Goal: Find specific page/section: Find specific page/section

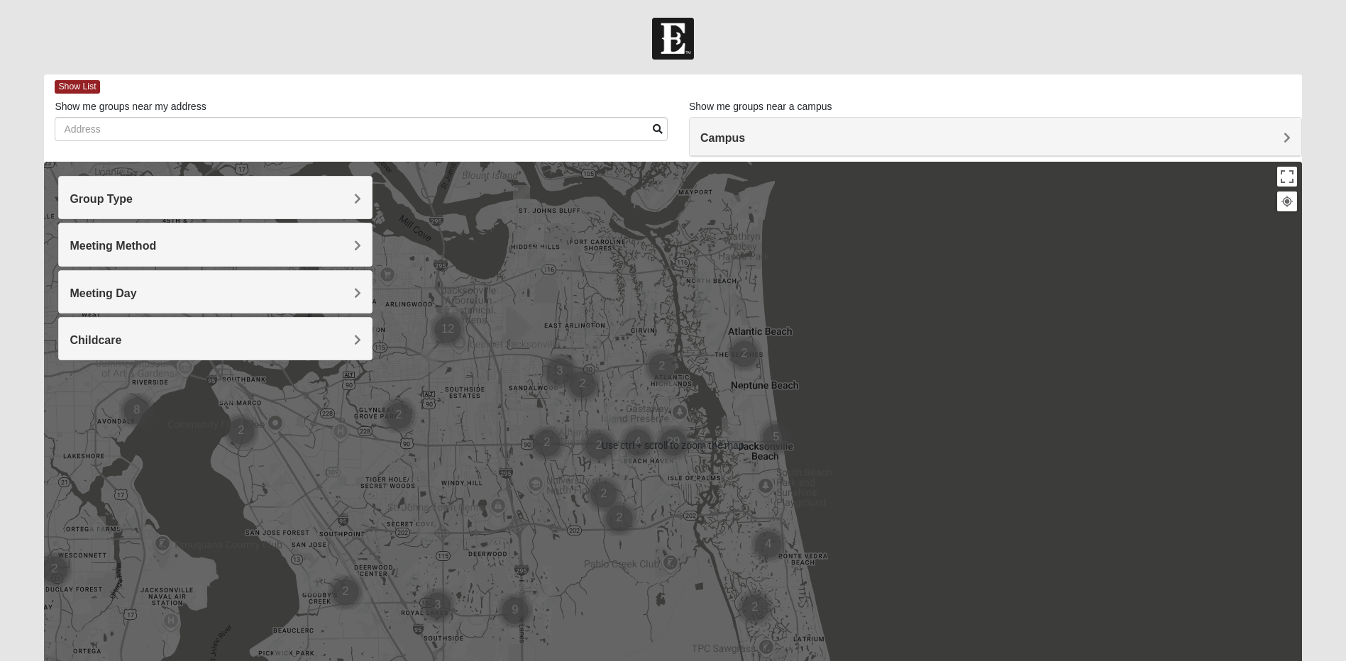
scroll to position [120, 0]
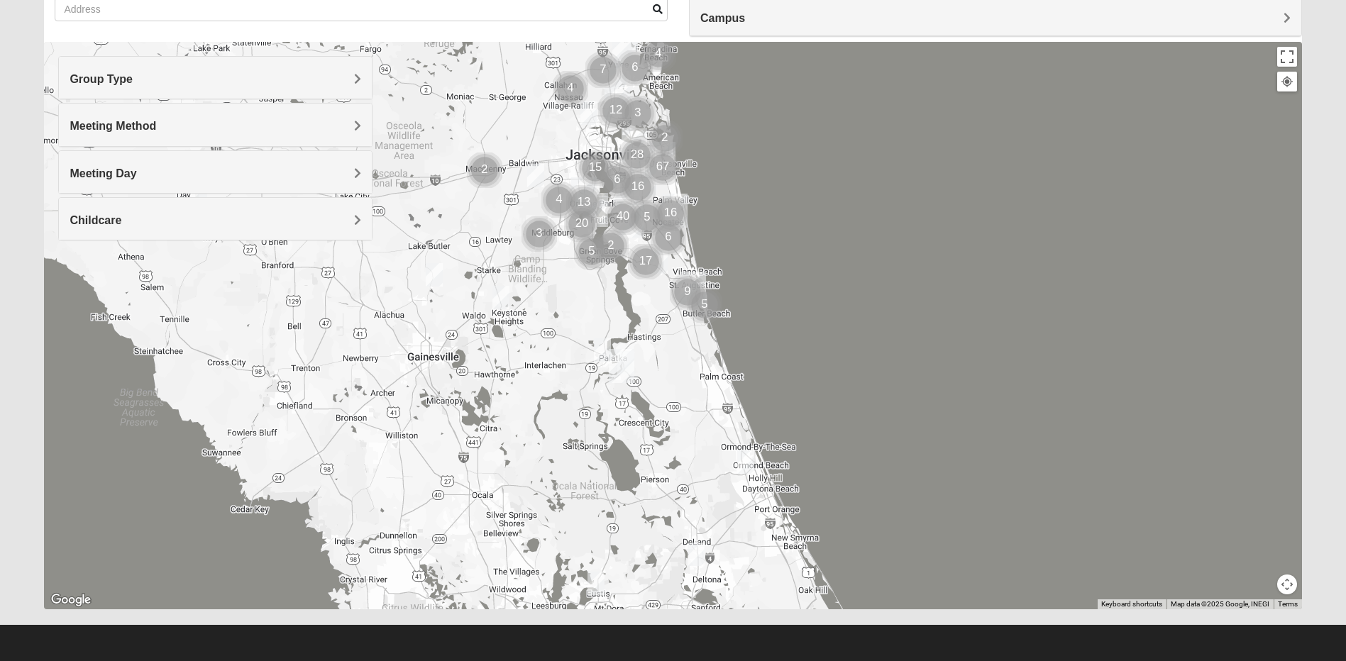
drag, startPoint x: 682, startPoint y: 536, endPoint x: 655, endPoint y: 236, distance: 302.1
click at [655, 226] on img "Cluster of 16 groups" at bounding box center [670, 213] width 35 height 35
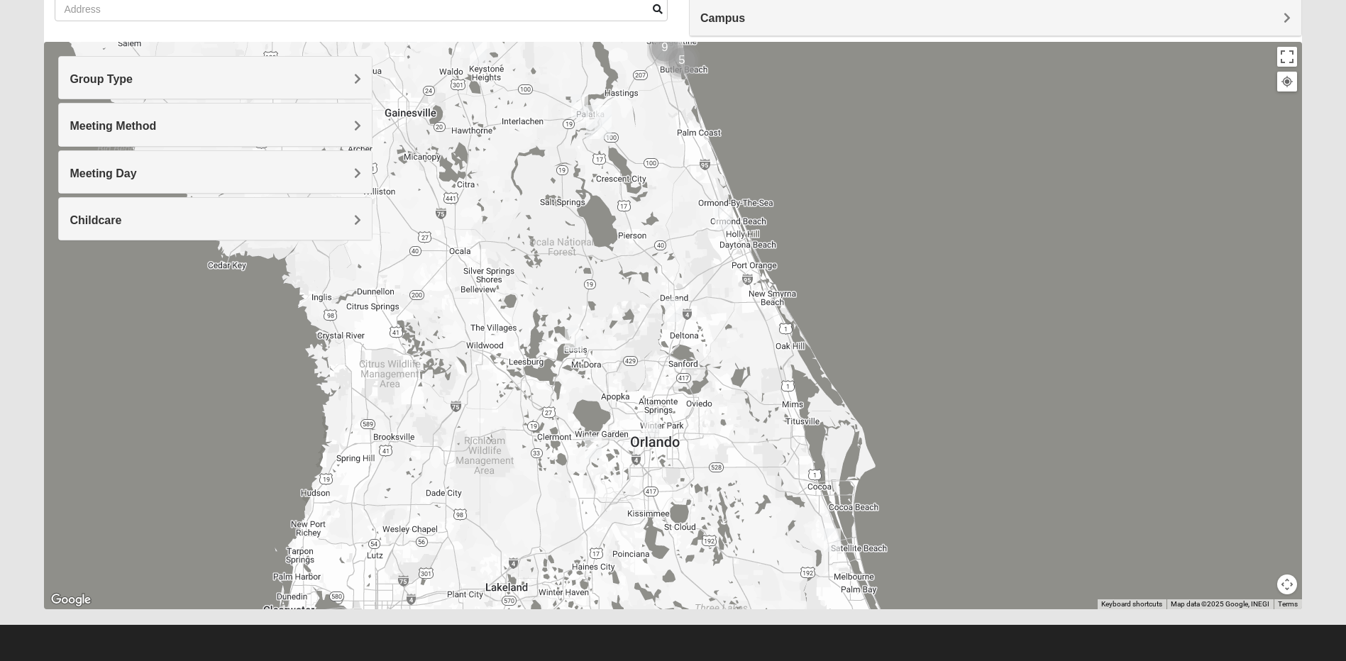
drag, startPoint x: 698, startPoint y: 477, endPoint x: 675, endPoint y: 232, distance: 245.8
click at [675, 232] on div at bounding box center [672, 326] width 1257 height 568
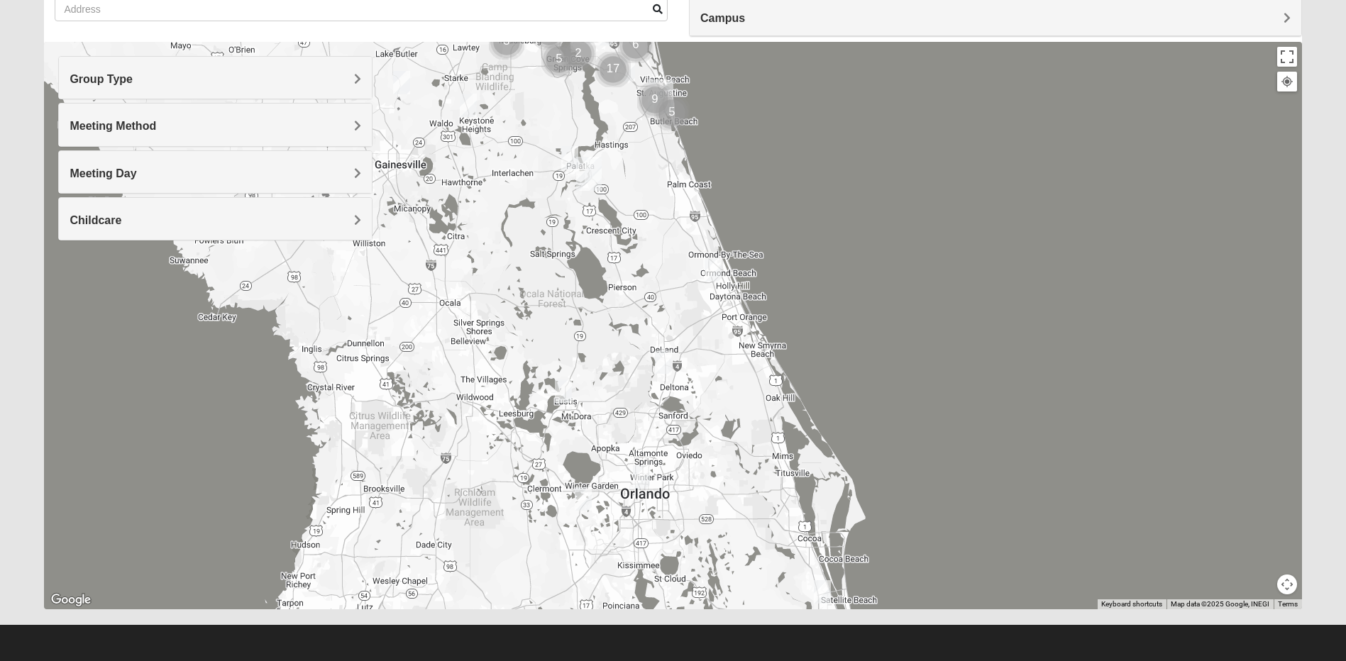
drag, startPoint x: 666, startPoint y: 492, endPoint x: 656, endPoint y: 543, distance: 52.7
click at [656, 543] on div at bounding box center [672, 326] width 1257 height 568
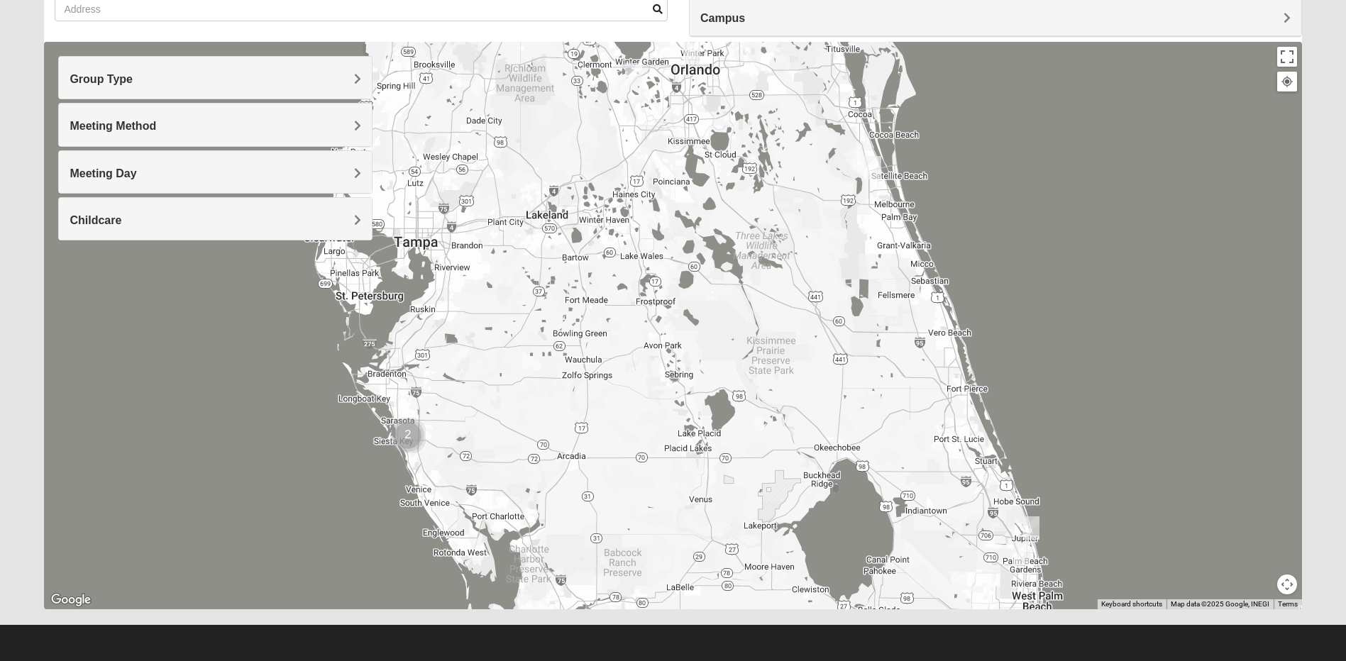
drag, startPoint x: 675, startPoint y: 536, endPoint x: 726, endPoint y: 111, distance: 428.6
click at [726, 111] on div at bounding box center [672, 326] width 1257 height 568
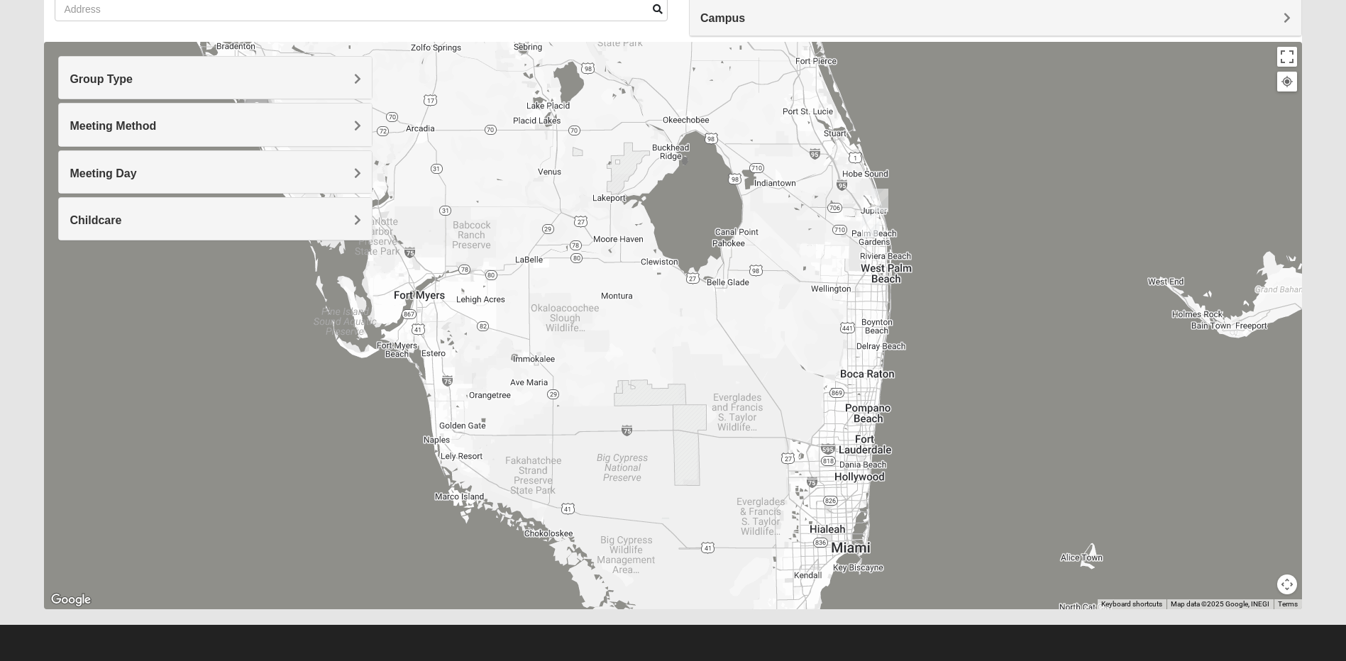
drag, startPoint x: 724, startPoint y: 221, endPoint x: 664, endPoint y: 85, distance: 148.7
click at [664, 85] on div at bounding box center [672, 326] width 1257 height 568
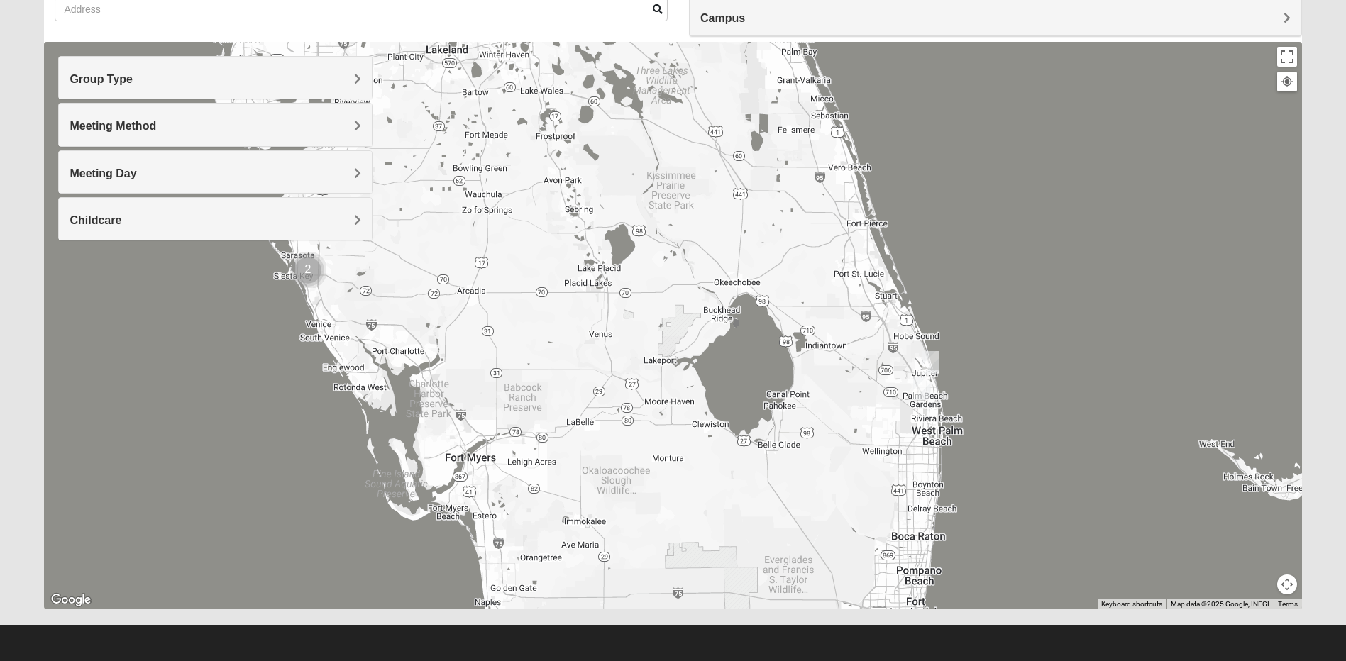
drag, startPoint x: 736, startPoint y: 133, endPoint x: 791, endPoint y: 306, distance: 182.2
click at [791, 306] on div at bounding box center [672, 326] width 1257 height 568
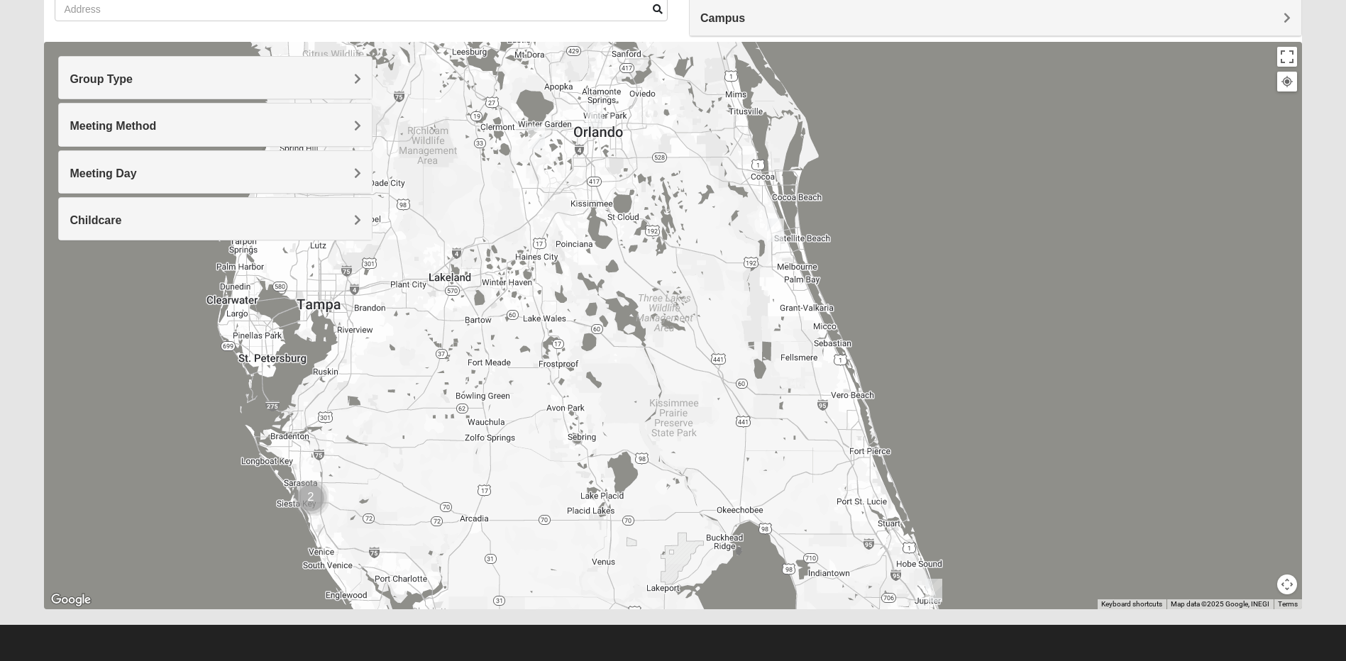
drag, startPoint x: 716, startPoint y: 242, endPoint x: 715, endPoint y: 460, distance: 218.5
click at [715, 460] on div at bounding box center [672, 326] width 1257 height 568
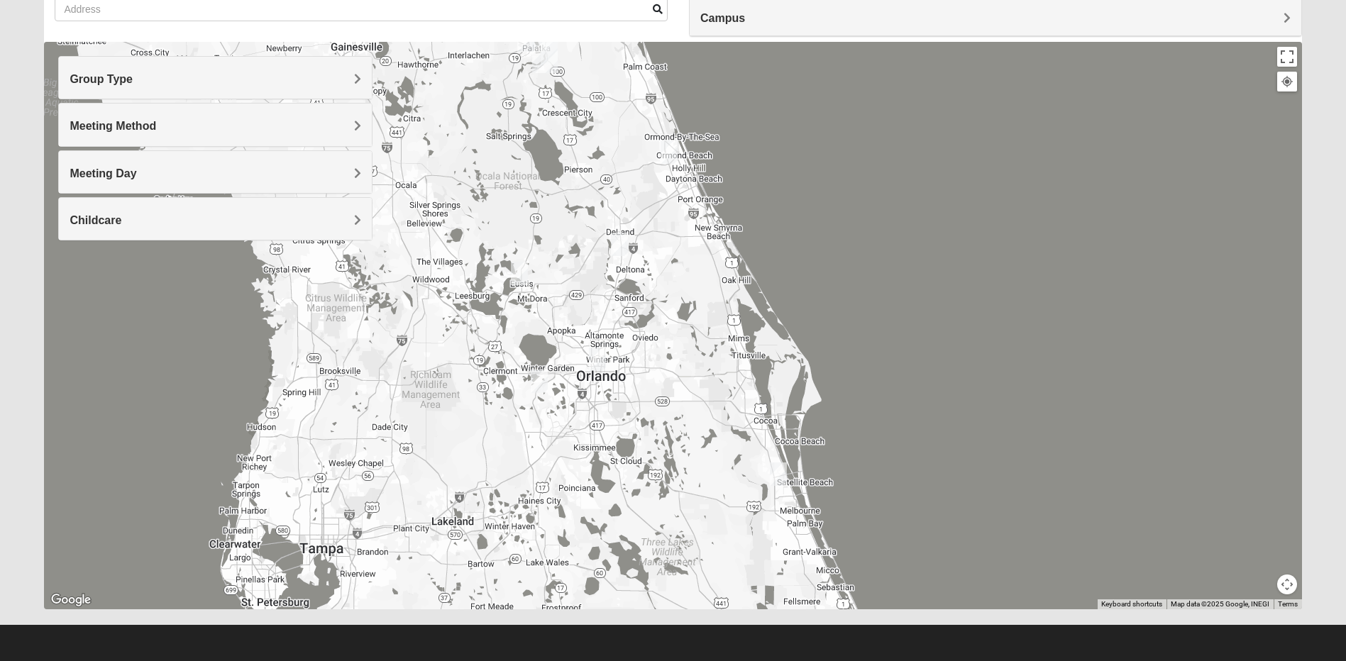
drag, startPoint x: 676, startPoint y: 234, endPoint x: 679, endPoint y: 486, distance: 251.9
click at [679, 486] on div at bounding box center [672, 326] width 1257 height 568
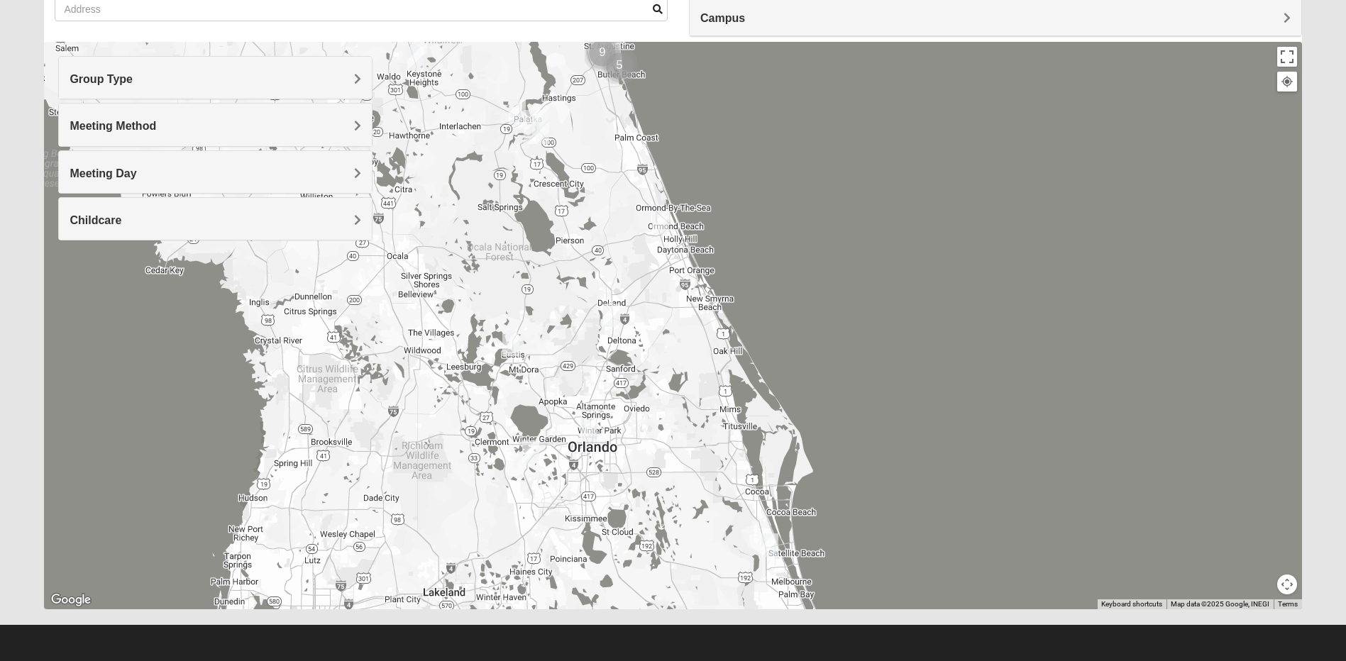
drag, startPoint x: 660, startPoint y: 416, endPoint x: 648, endPoint y: 428, distance: 16.1
click at [648, 428] on div at bounding box center [672, 326] width 1257 height 568
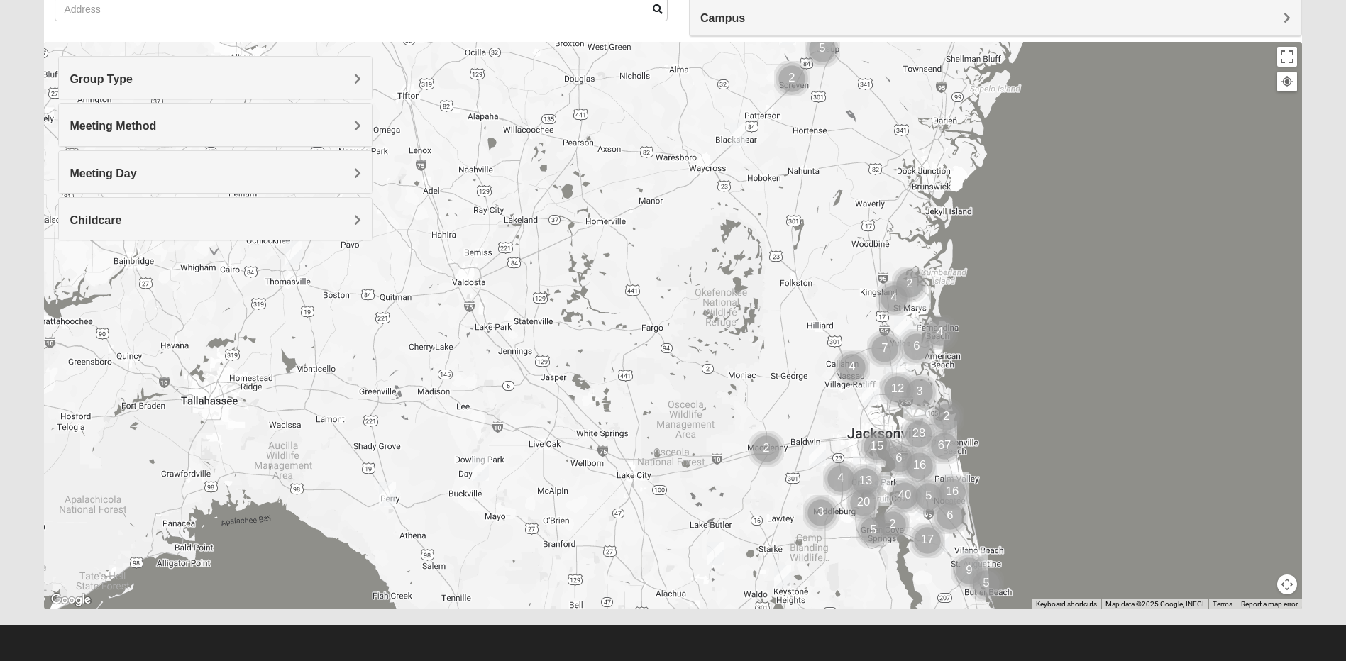
drag, startPoint x: 583, startPoint y: 192, endPoint x: 958, endPoint y: 692, distance: 624.7
click at [958, 660] on html "Log In Find A Group Error Show List Loading Groups" at bounding box center [673, 270] width 1346 height 781
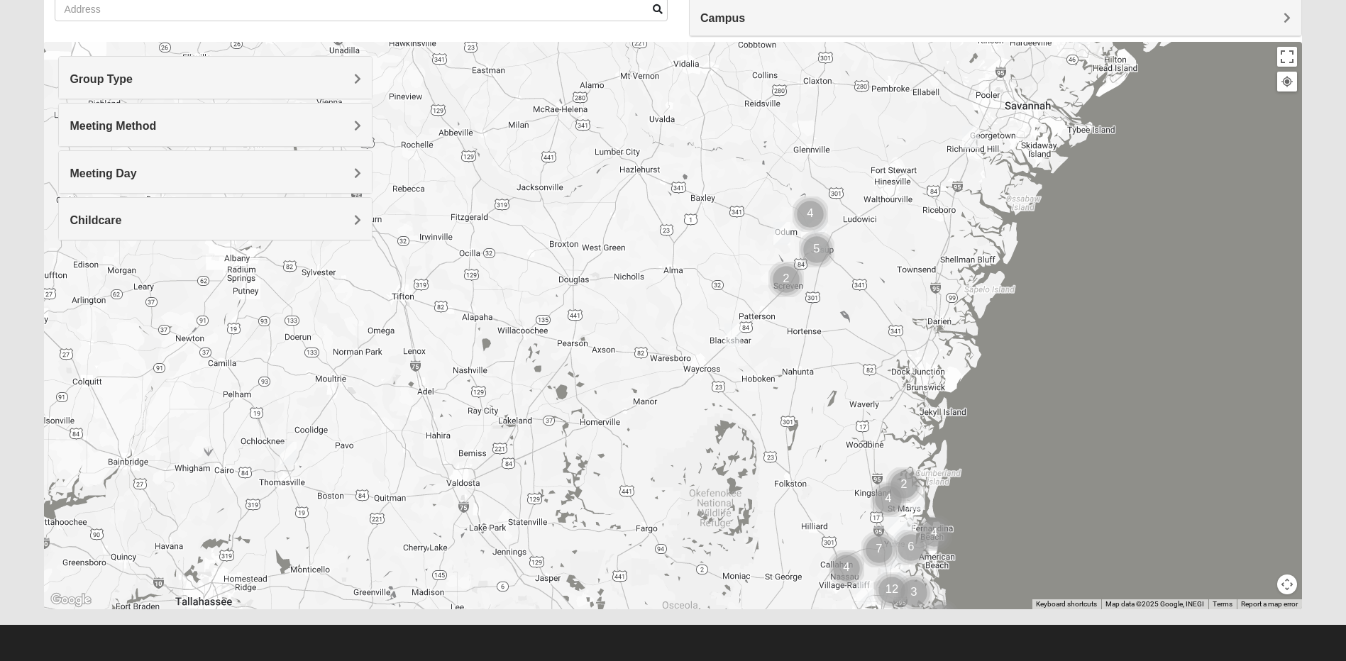
drag, startPoint x: 578, startPoint y: 175, endPoint x: 597, endPoint y: 368, distance: 193.9
click at [550, 371] on div at bounding box center [672, 326] width 1257 height 568
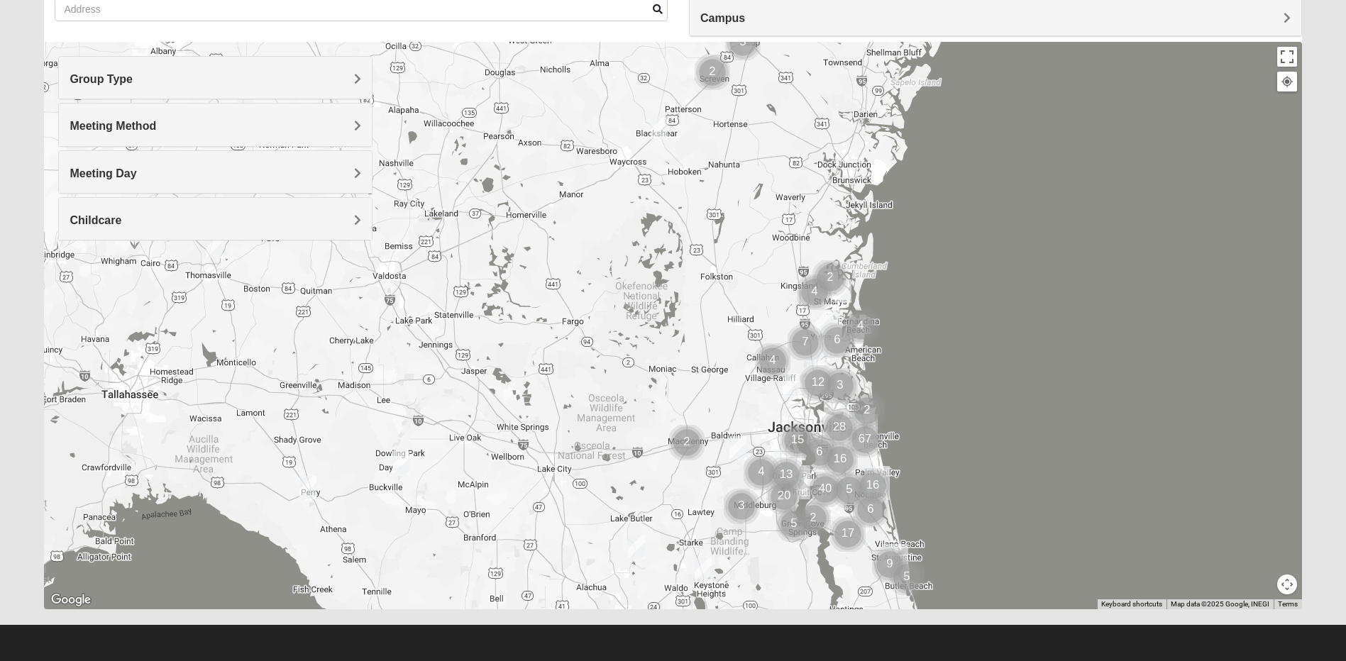
drag, startPoint x: 791, startPoint y: 421, endPoint x: 765, endPoint y: 179, distance: 243.3
click at [765, 179] on div at bounding box center [672, 326] width 1257 height 568
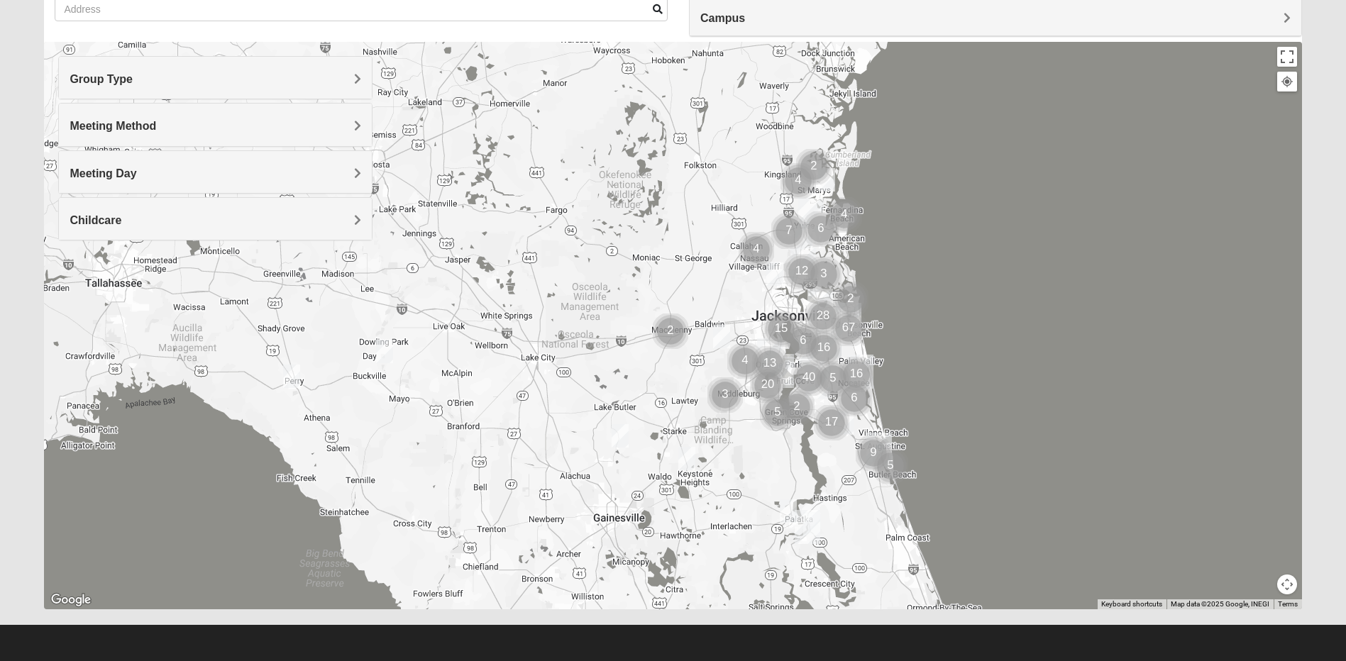
drag, startPoint x: 766, startPoint y: 394, endPoint x: 721, endPoint y: 301, distance: 103.4
click at [724, 306] on div at bounding box center [672, 326] width 1257 height 568
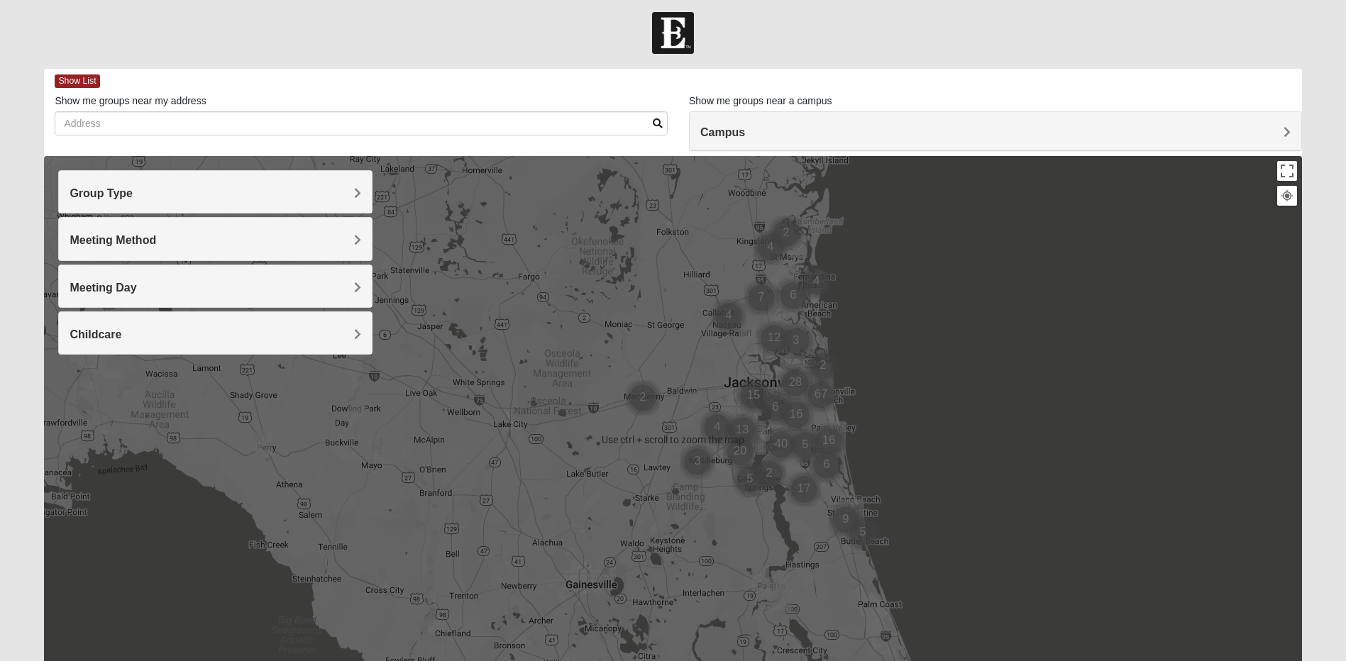
scroll to position [0, 0]
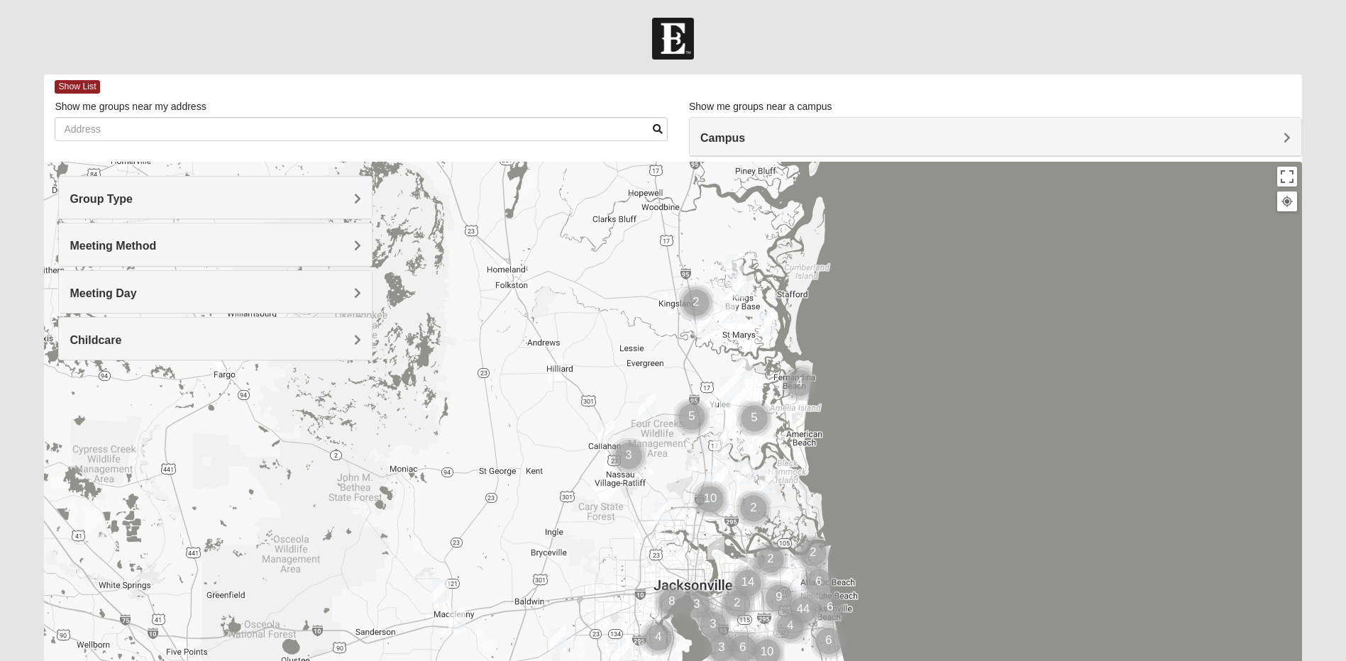
drag, startPoint x: 780, startPoint y: 275, endPoint x: 749, endPoint y: 408, distance: 136.3
click at [749, 408] on img "Cluster of 5 groups" at bounding box center [753, 418] width 35 height 35
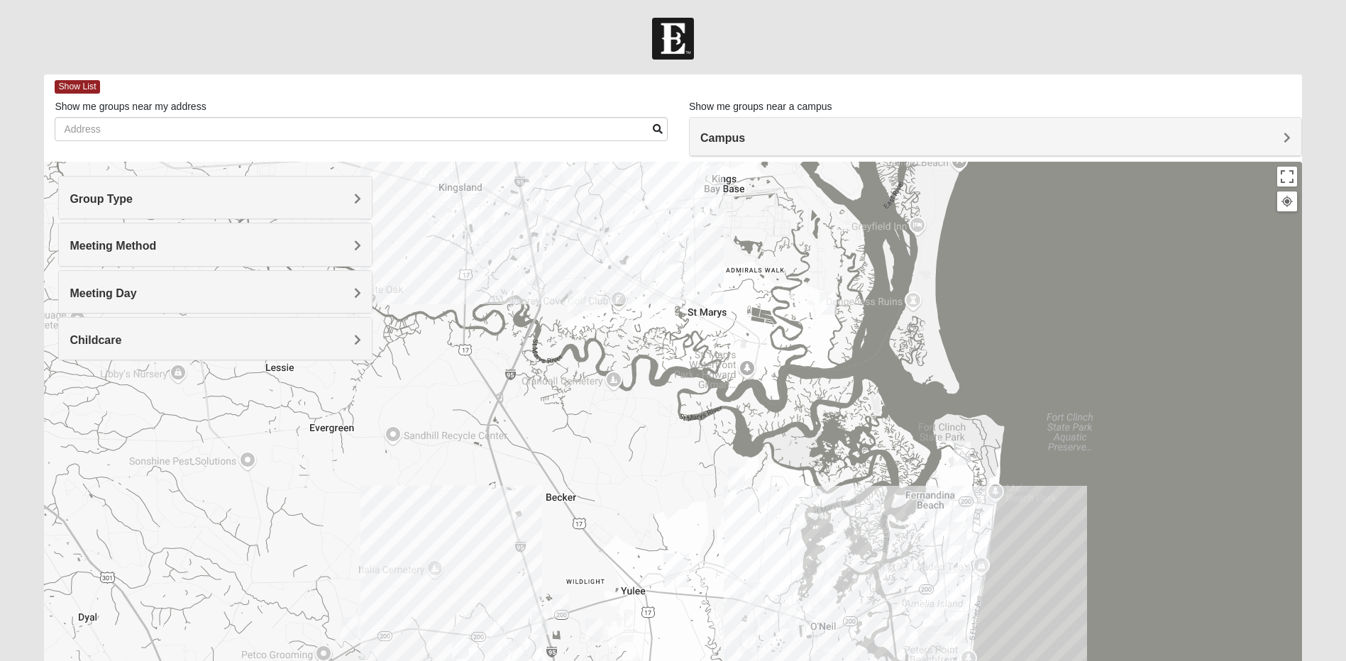
click at [768, 230] on div "To navigate, press the arrow keys." at bounding box center [672, 446] width 1257 height 568
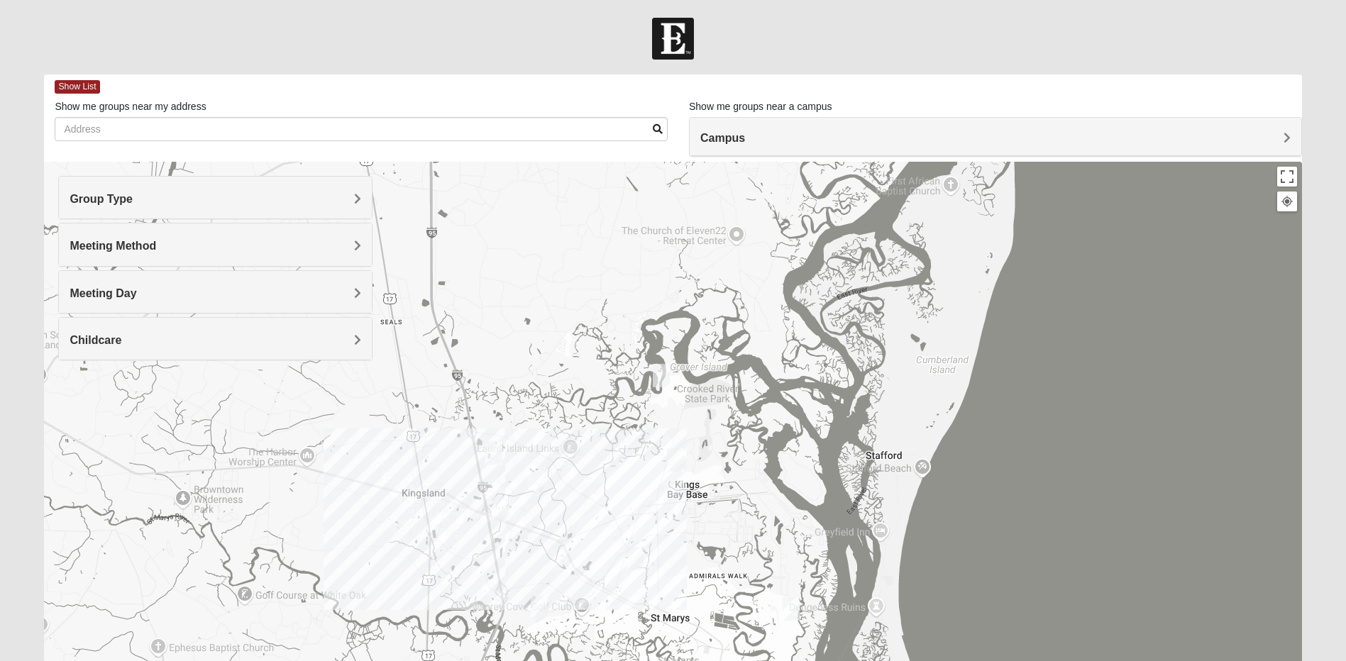
drag, startPoint x: 768, startPoint y: 230, endPoint x: 731, endPoint y: 537, distance: 309.4
click at [731, 537] on div at bounding box center [672, 446] width 1257 height 568
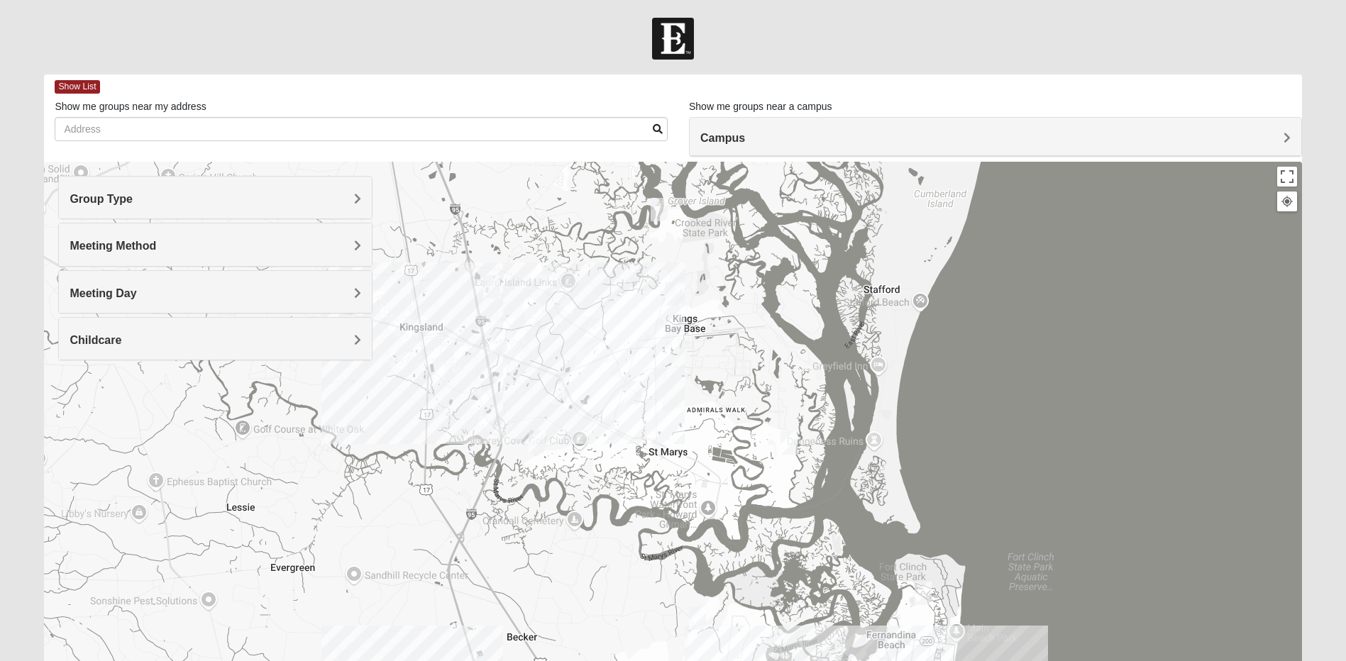
drag, startPoint x: 792, startPoint y: 528, endPoint x: 790, endPoint y: 364, distance: 163.9
click at [790, 364] on div at bounding box center [672, 446] width 1257 height 568
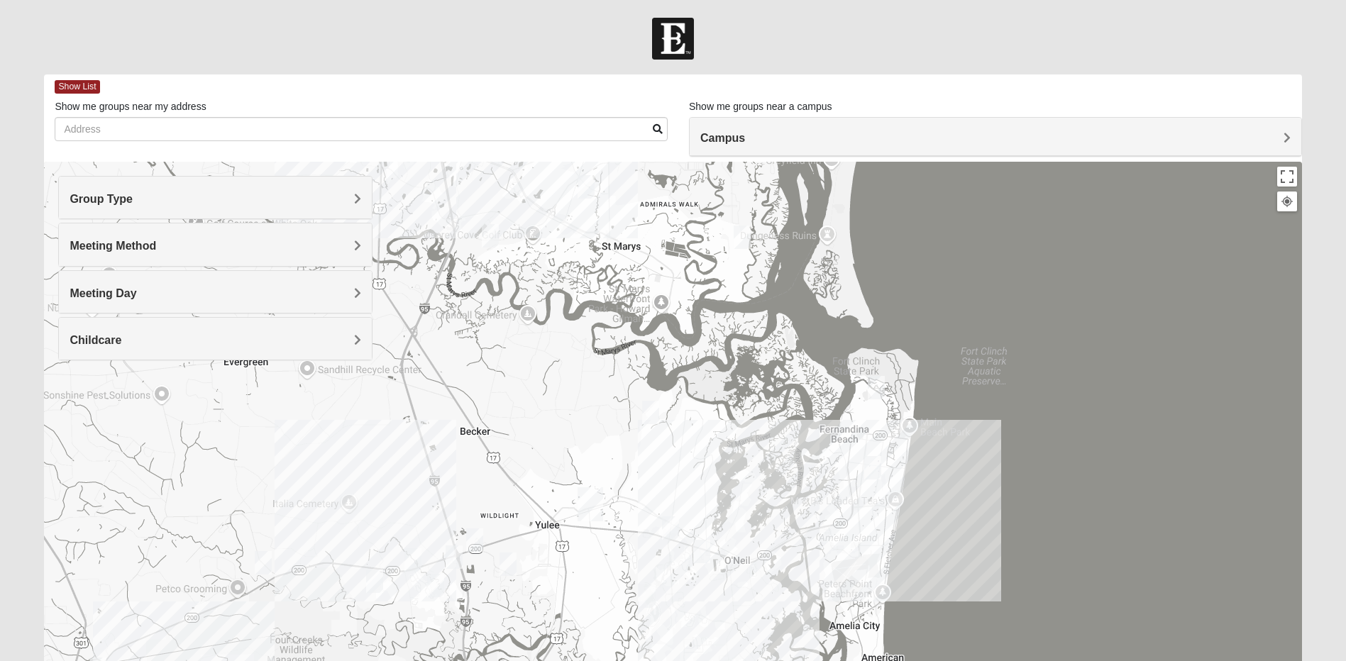
drag, startPoint x: 697, startPoint y: 494, endPoint x: 648, endPoint y: 277, distance: 222.7
click at [648, 277] on div at bounding box center [672, 446] width 1257 height 568
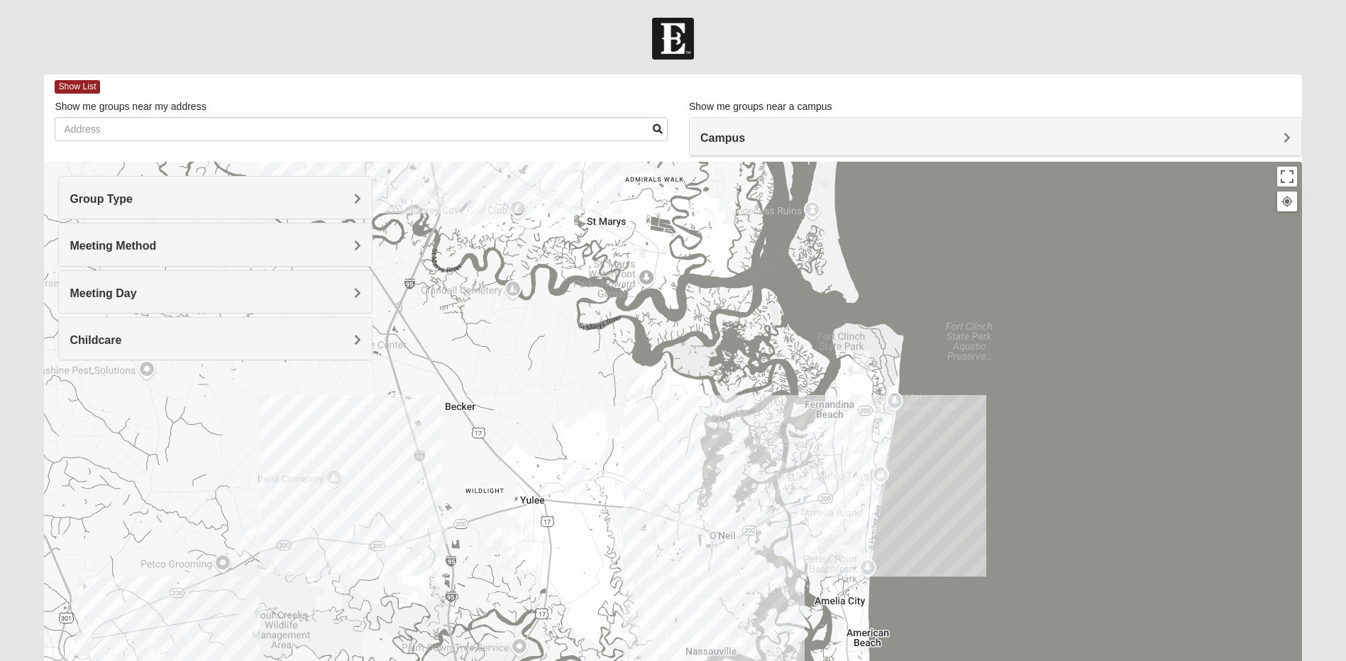
drag, startPoint x: 697, startPoint y: 441, endPoint x: 687, endPoint y: 441, distance: 9.9
click at [687, 441] on div at bounding box center [672, 446] width 1257 height 568
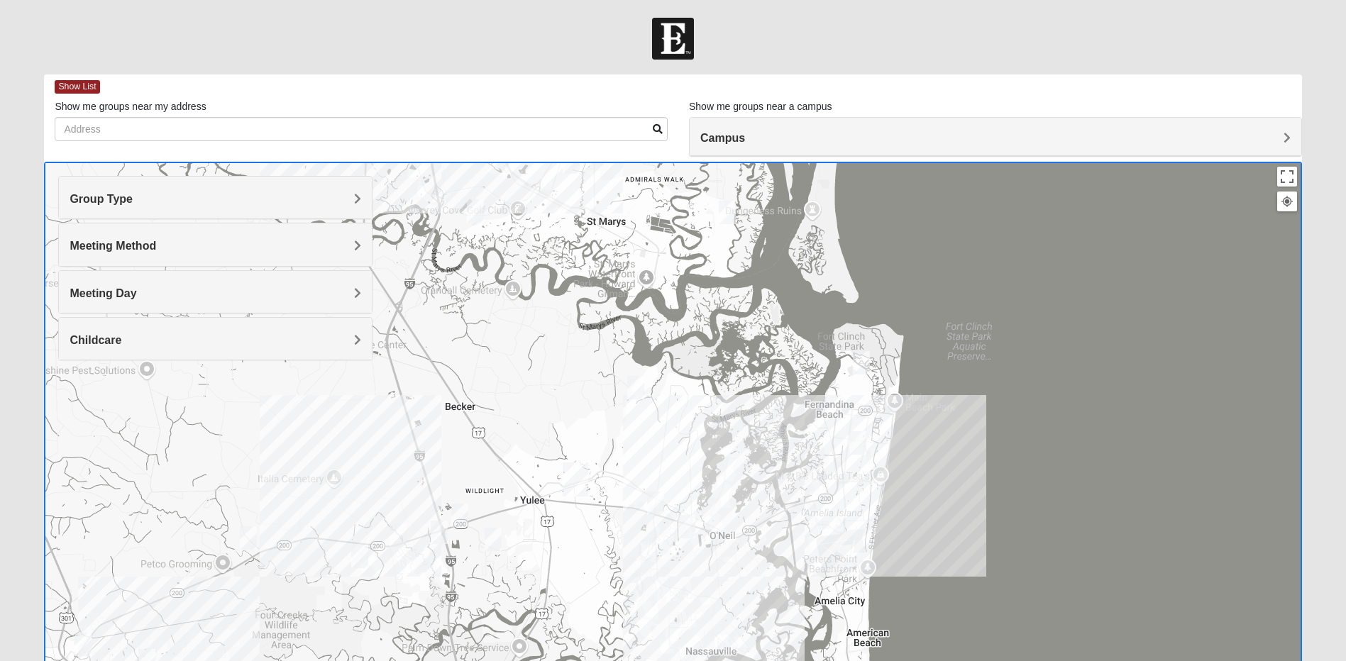
click at [687, 441] on div at bounding box center [672, 446] width 1257 height 568
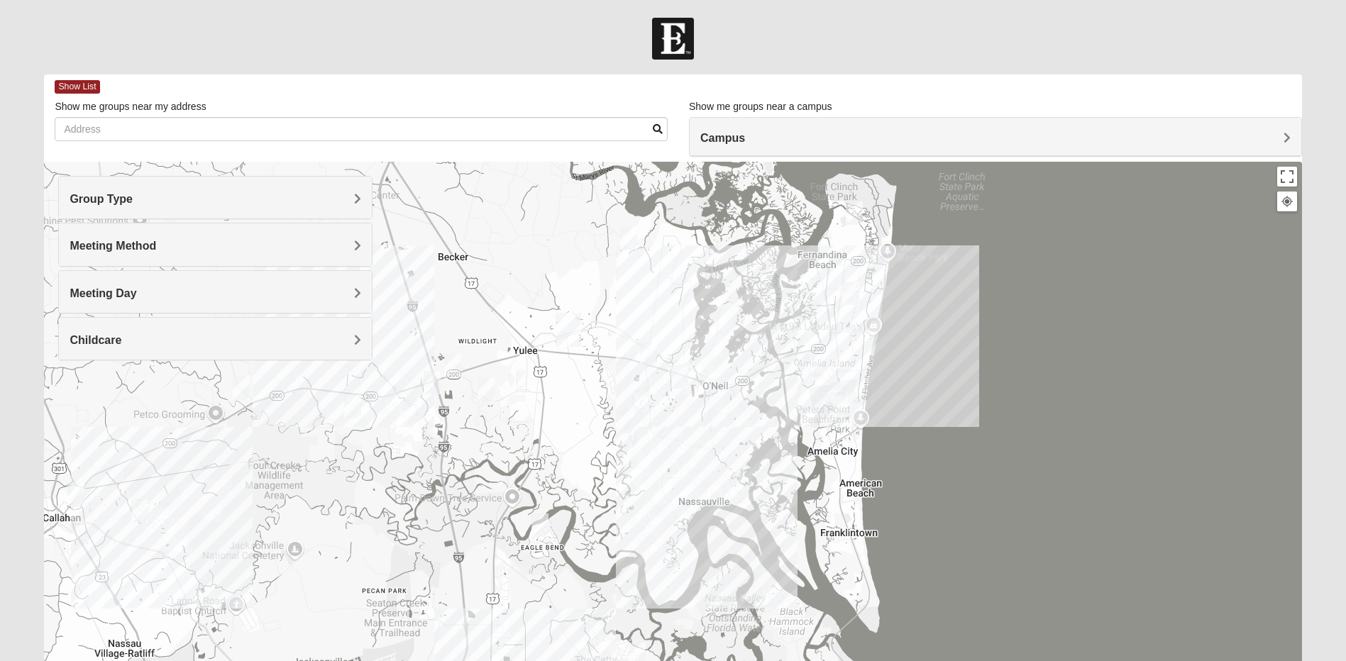
drag, startPoint x: 677, startPoint y: 549, endPoint x: 665, endPoint y: 336, distance: 213.2
click at [665, 336] on div at bounding box center [672, 446] width 1257 height 568
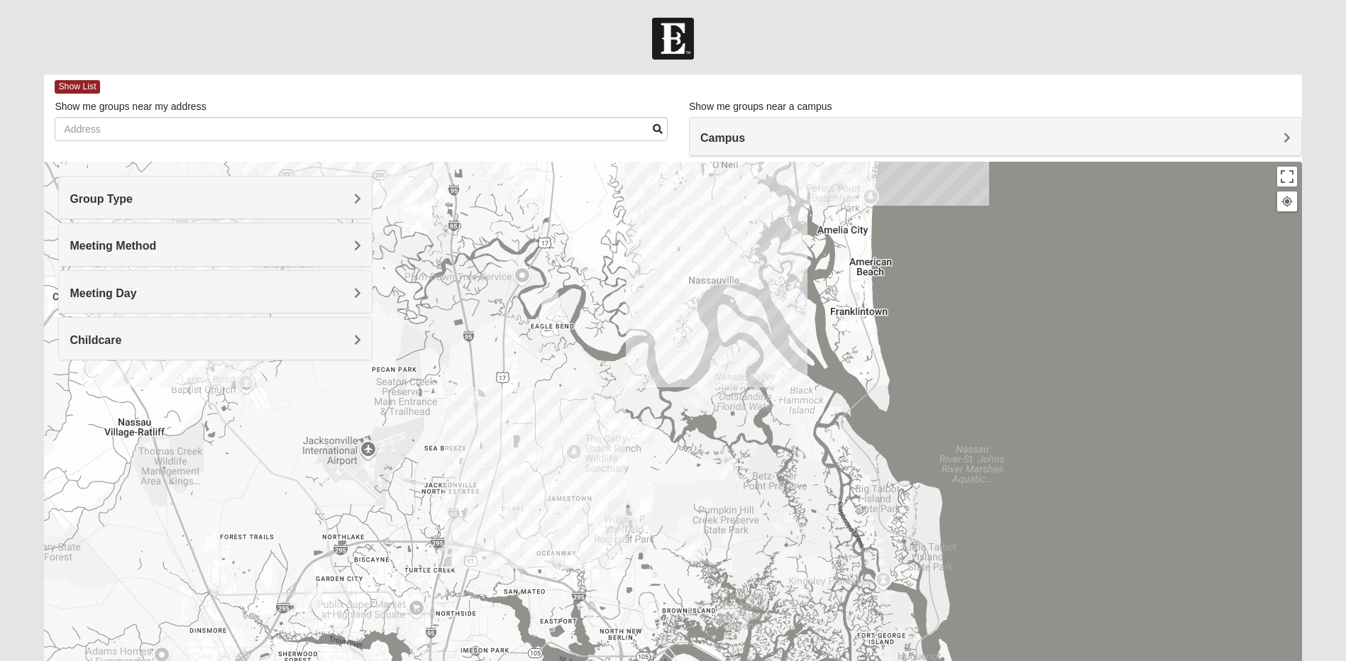
drag, startPoint x: 667, startPoint y: 487, endPoint x: 697, endPoint y: 255, distance: 234.0
click at [697, 255] on div at bounding box center [672, 446] width 1257 height 568
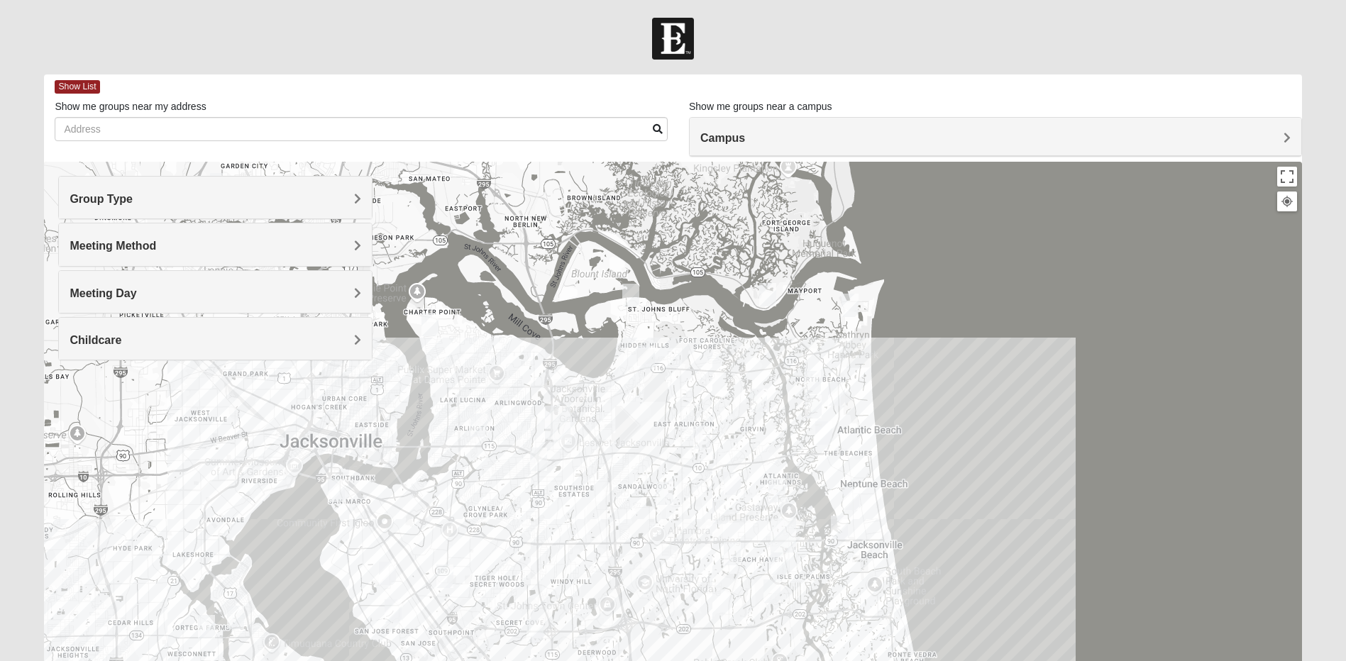
drag, startPoint x: 697, startPoint y: 545, endPoint x: 585, endPoint y: 225, distance: 339.0
click at [585, 225] on div at bounding box center [672, 446] width 1257 height 568
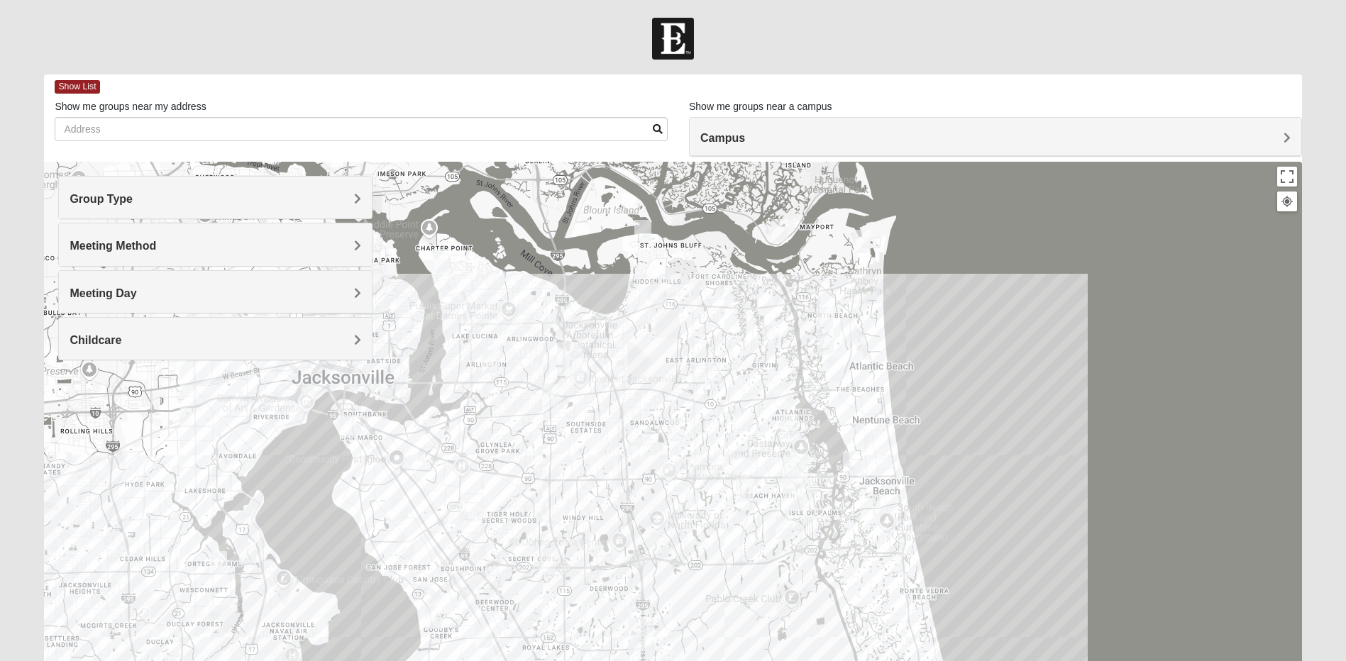
drag, startPoint x: 684, startPoint y: 431, endPoint x: 702, endPoint y: 375, distance: 59.0
click at [702, 375] on div at bounding box center [672, 446] width 1257 height 568
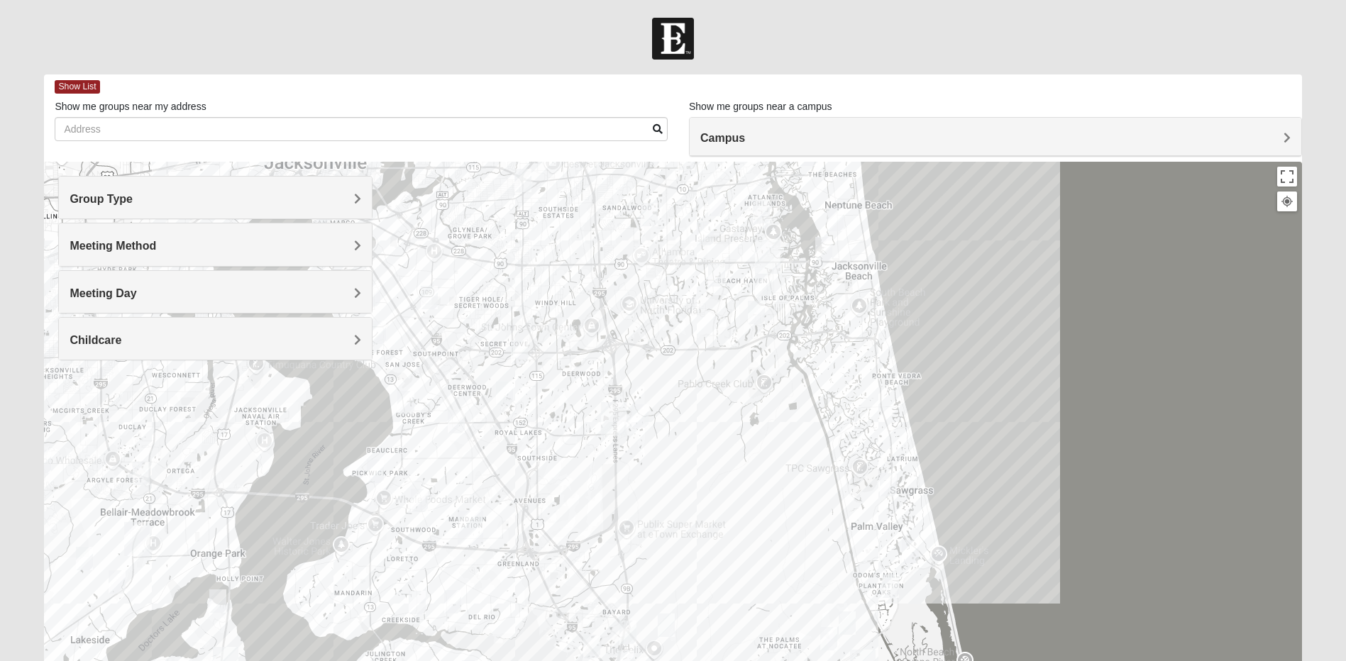
drag, startPoint x: 757, startPoint y: 620, endPoint x: 724, endPoint y: 370, distance: 251.8
click at [724, 370] on div at bounding box center [672, 446] width 1257 height 568
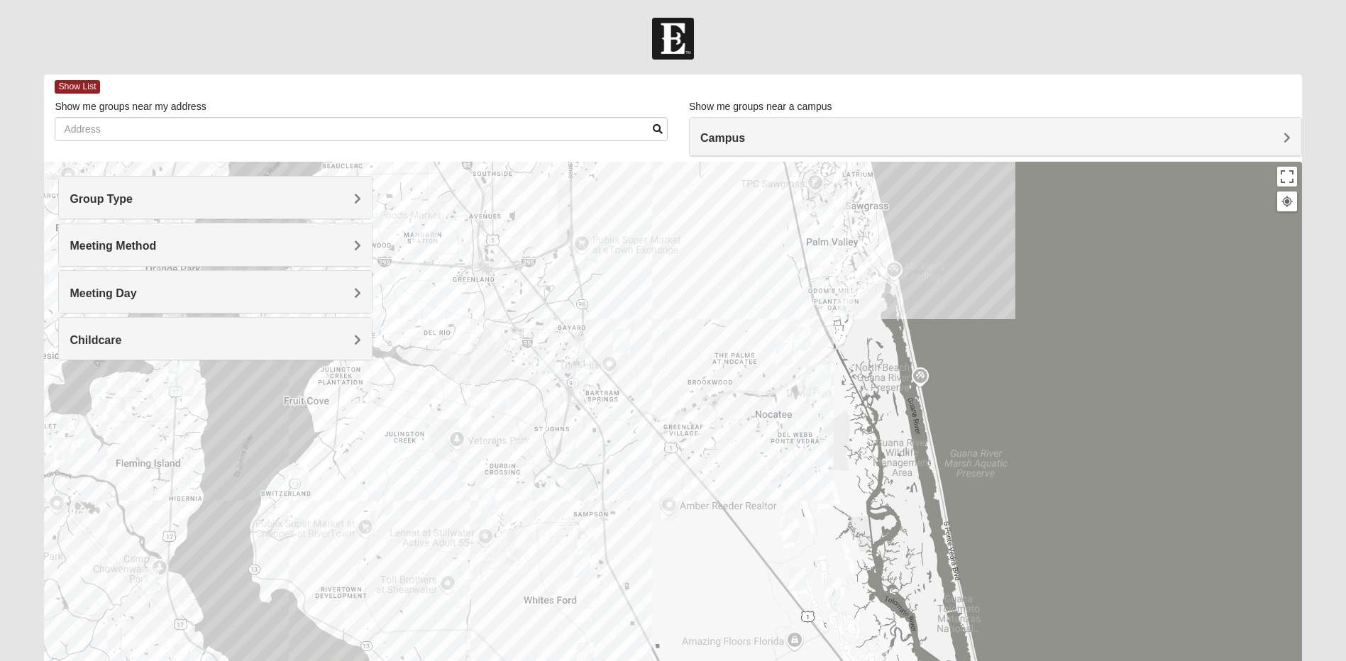
drag, startPoint x: 609, startPoint y: 601, endPoint x: 567, endPoint y: 344, distance: 260.2
click at [567, 344] on div at bounding box center [672, 446] width 1257 height 568
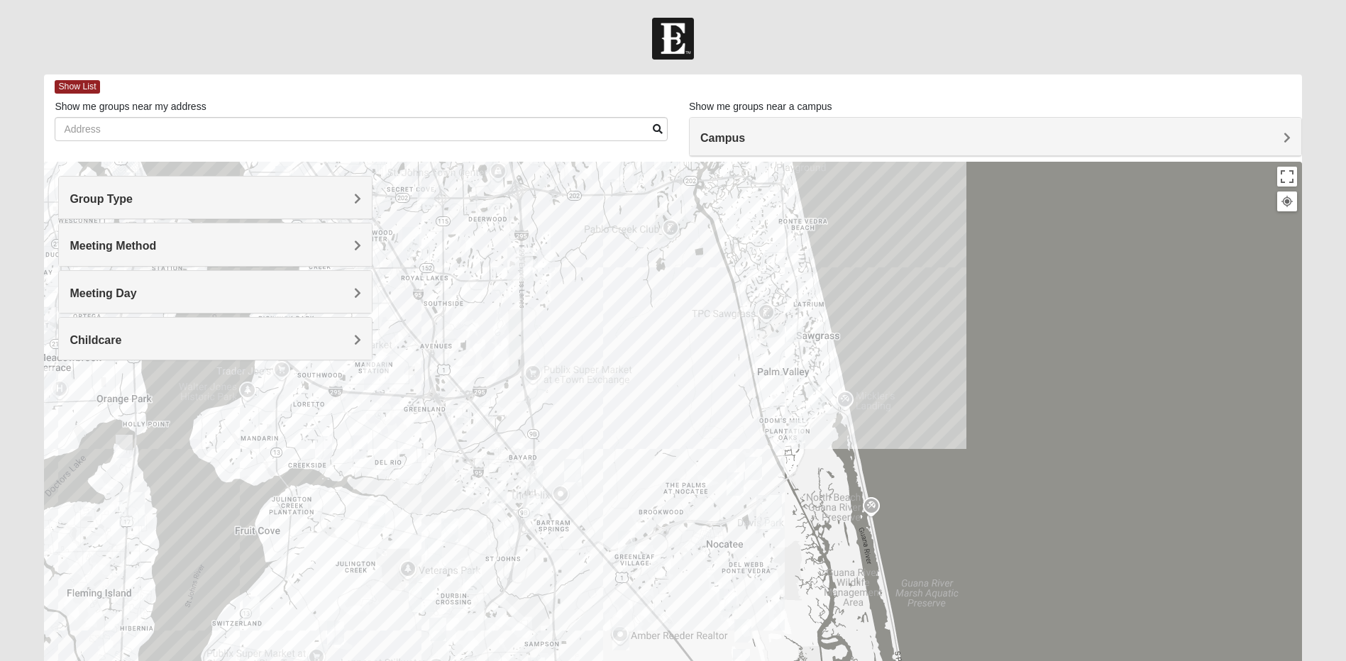
drag, startPoint x: 716, startPoint y: 323, endPoint x: 643, endPoint y: 576, distance: 262.7
click at [643, 576] on div at bounding box center [672, 446] width 1257 height 568
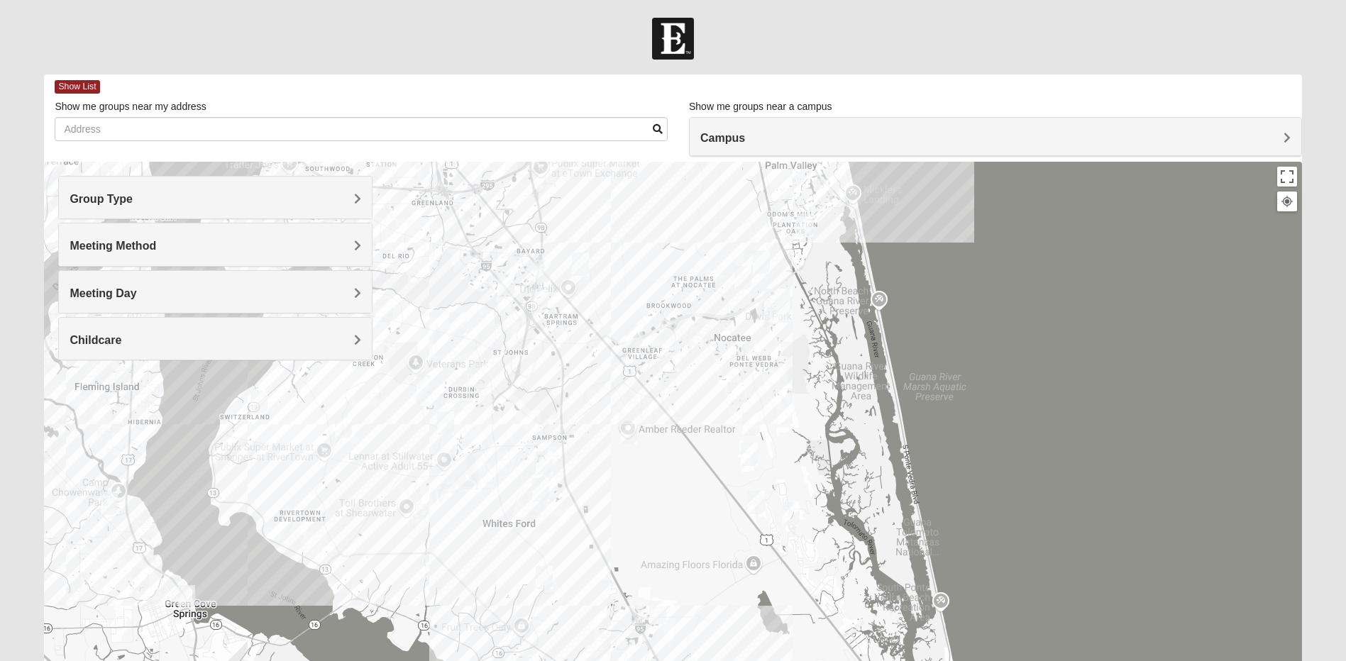
drag, startPoint x: 692, startPoint y: 306, endPoint x: 699, endPoint y: 262, distance: 44.0
click at [699, 262] on div at bounding box center [672, 446] width 1257 height 568
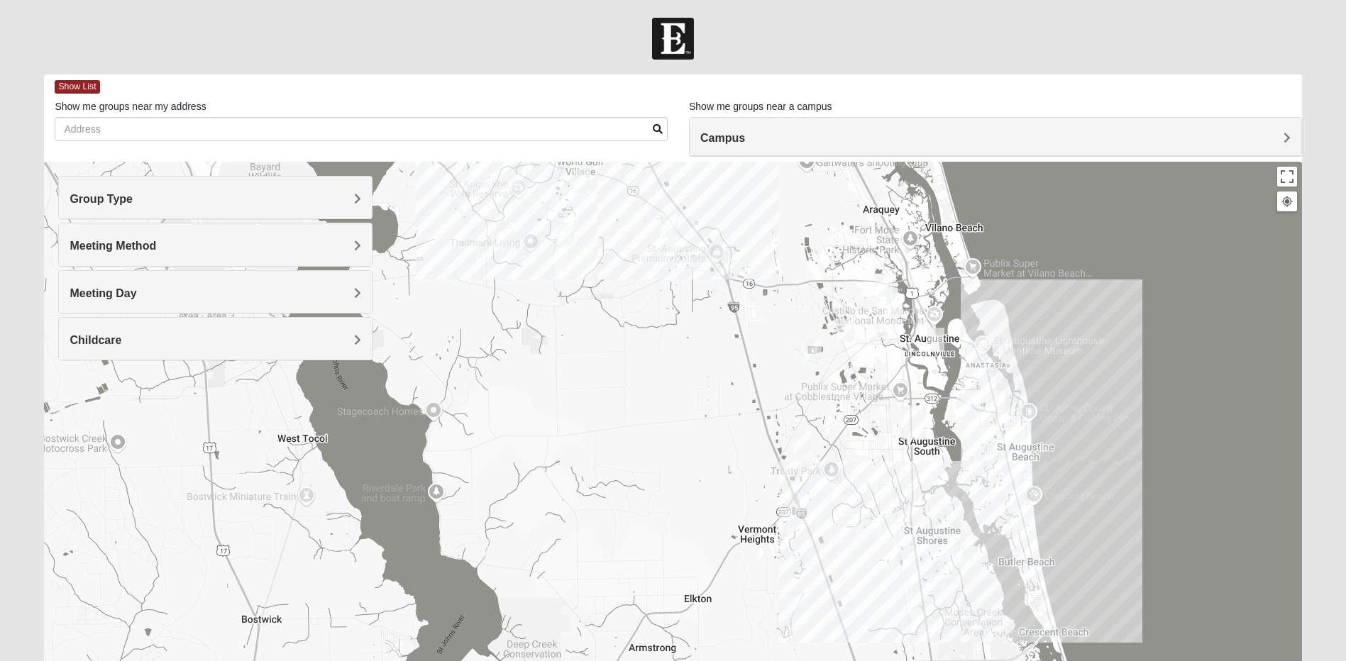
drag, startPoint x: 829, startPoint y: 581, endPoint x: 758, endPoint y: 395, distance: 198.9
click at [758, 395] on div at bounding box center [672, 446] width 1257 height 568
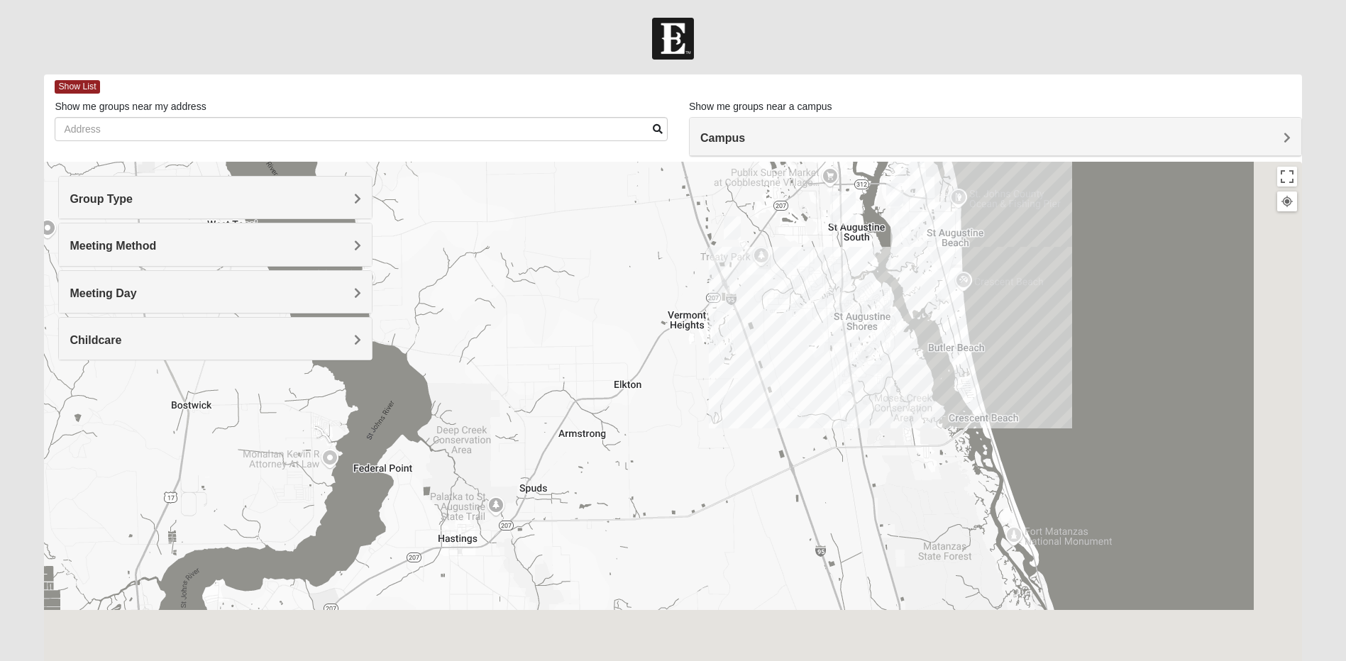
drag, startPoint x: 917, startPoint y: 560, endPoint x: 835, endPoint y: 308, distance: 265.6
click at [835, 308] on div at bounding box center [672, 446] width 1257 height 568
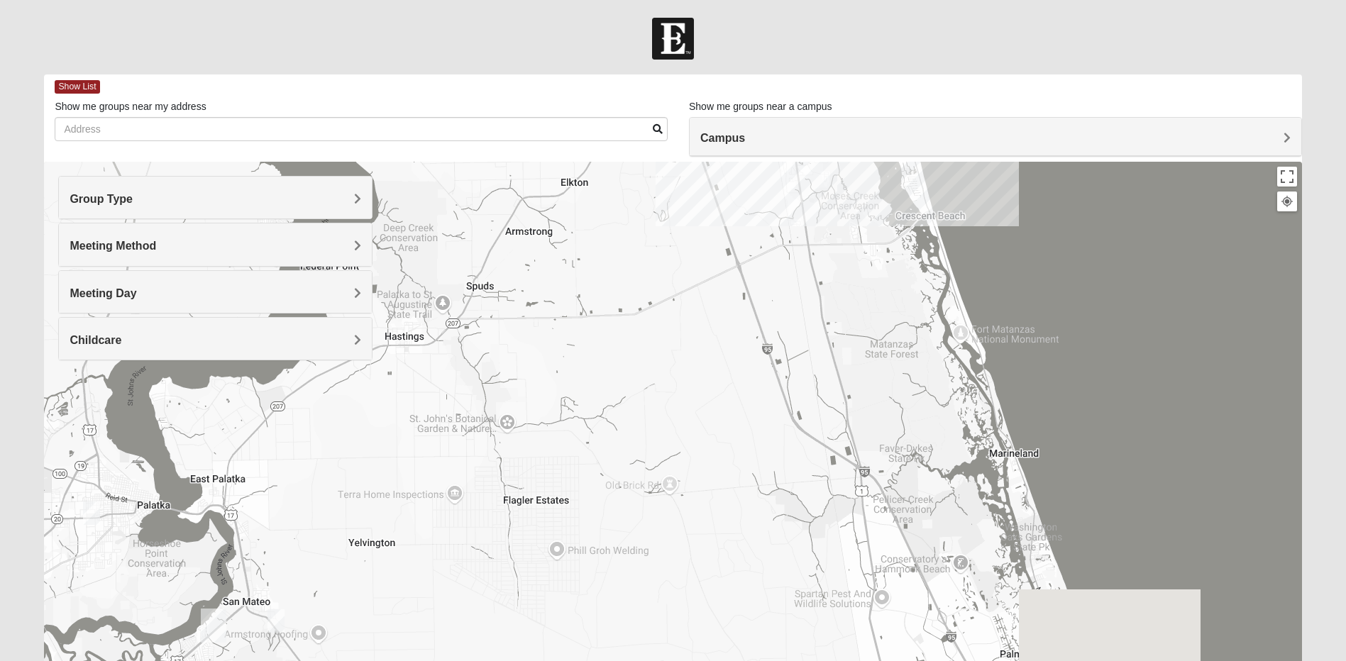
drag, startPoint x: 867, startPoint y: 480, endPoint x: 832, endPoint y: 315, distance: 168.9
click at [832, 314] on div at bounding box center [672, 446] width 1257 height 568
